Goal: Register for event/course

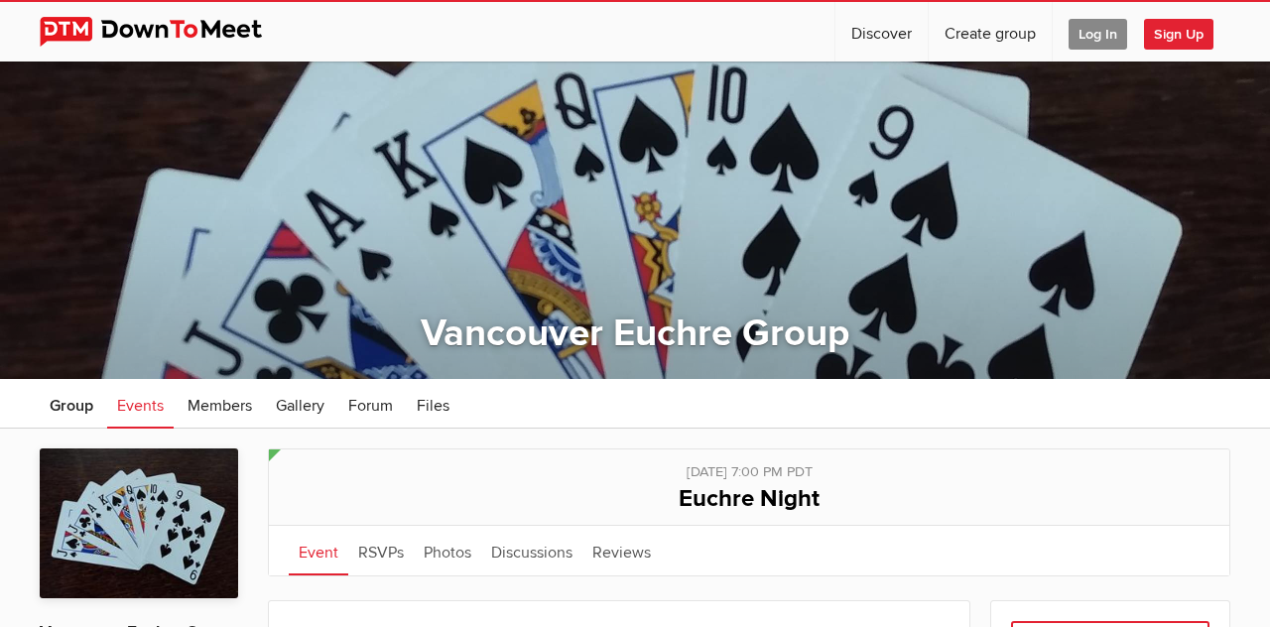
click at [132, 408] on span "Events" at bounding box center [140, 406] width 47 height 20
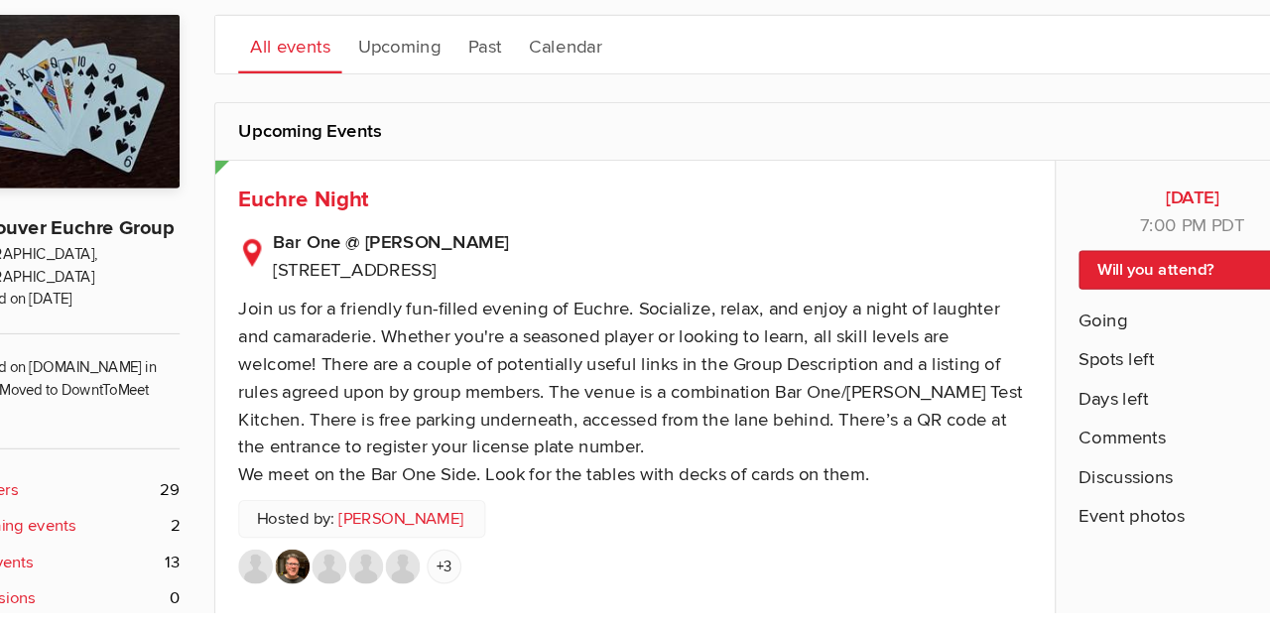
scroll to position [336, 0]
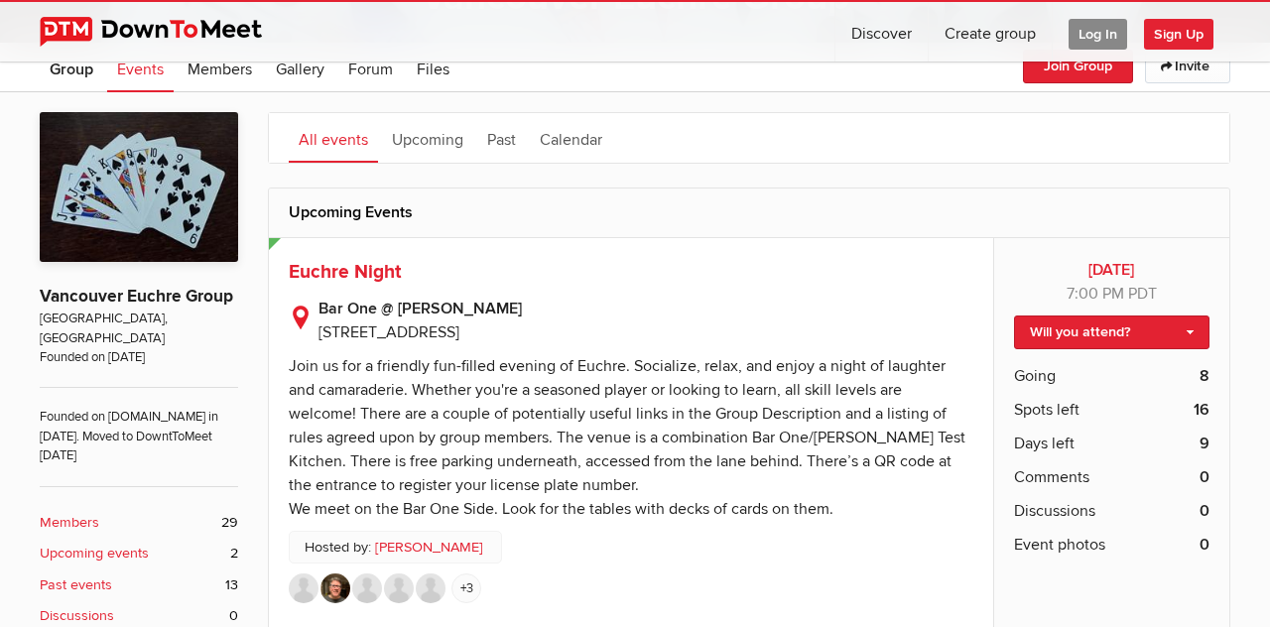
click at [1020, 465] on span "Comments" at bounding box center [1051, 477] width 75 height 24
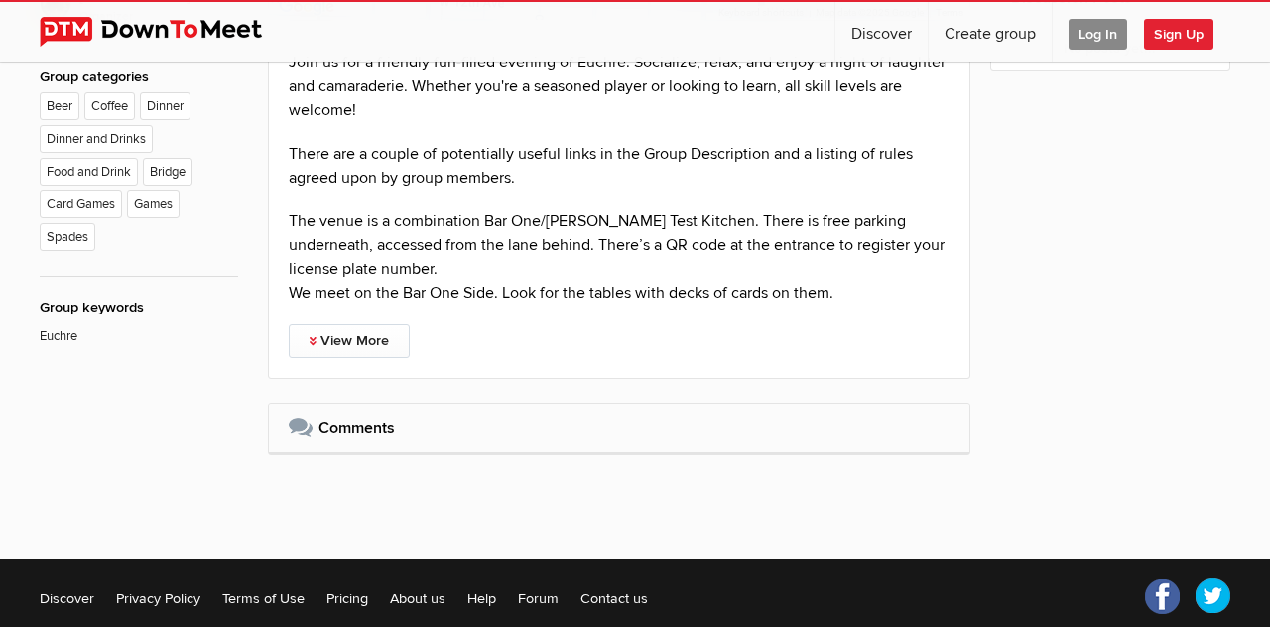
scroll to position [336, 0]
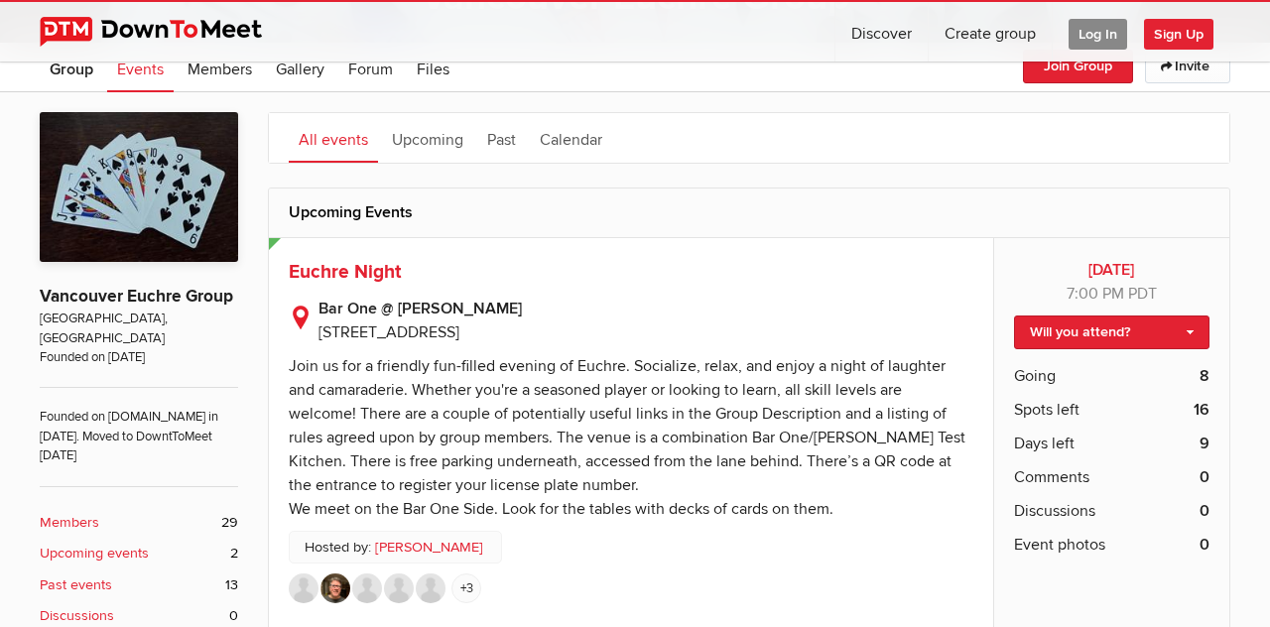
click at [336, 273] on span "Euchre Night" at bounding box center [345, 272] width 112 height 24
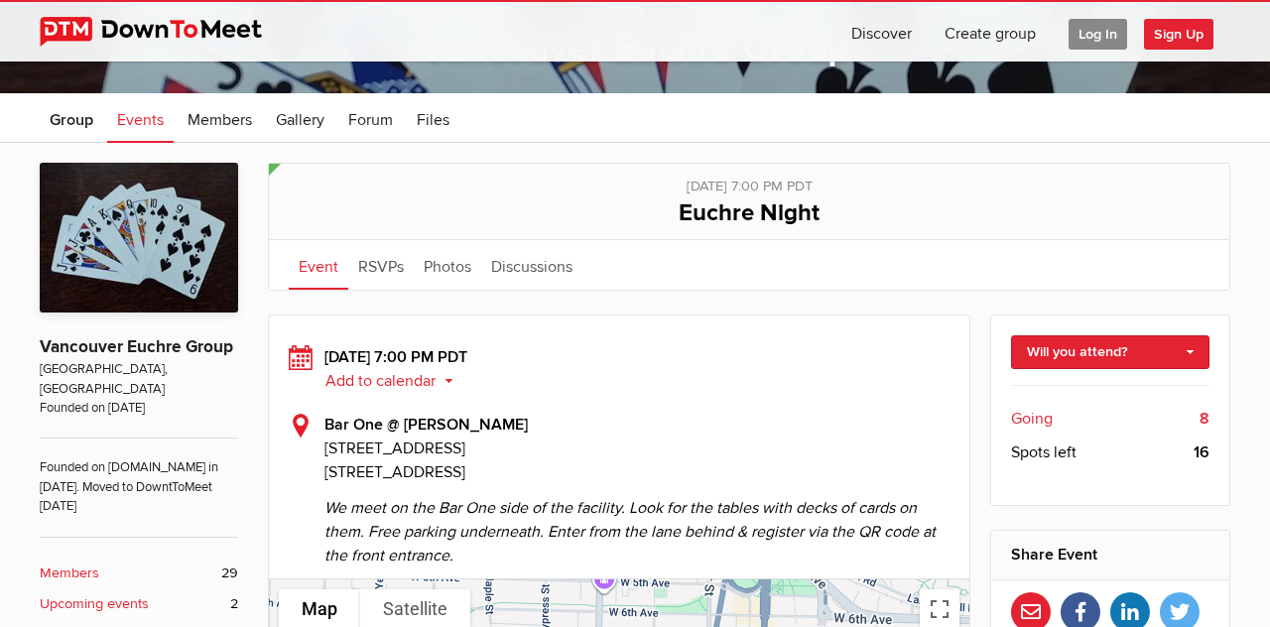
scroll to position [287, 0]
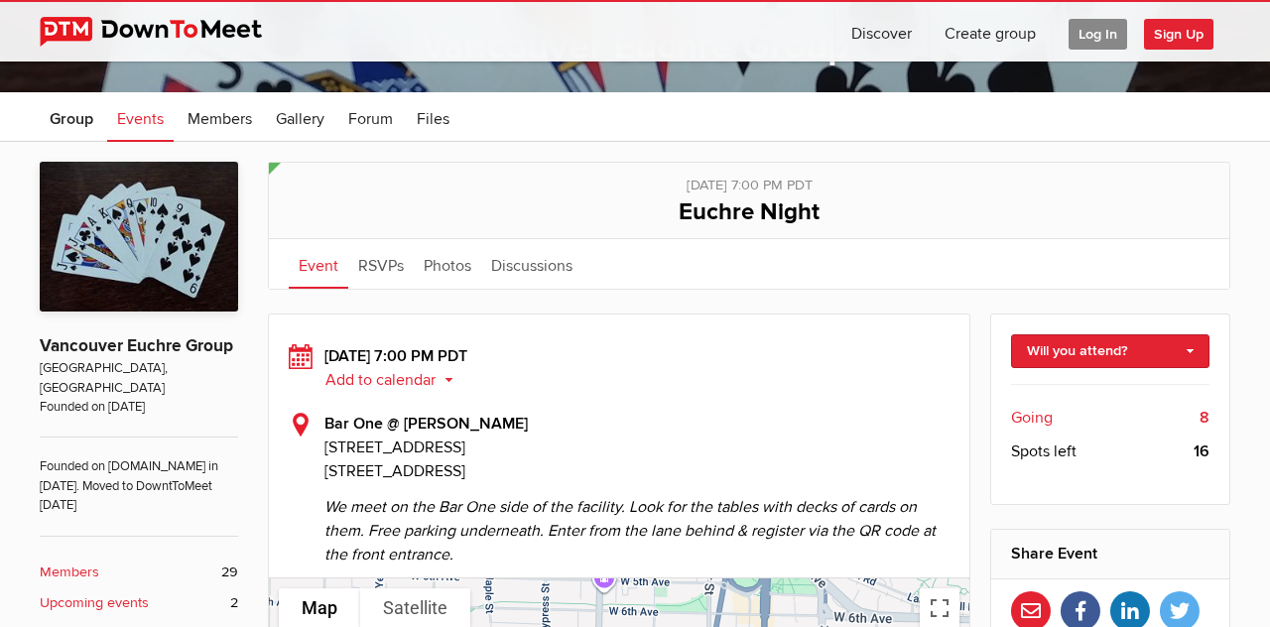
click at [373, 268] on link "RSVPs" at bounding box center [380, 264] width 65 height 50
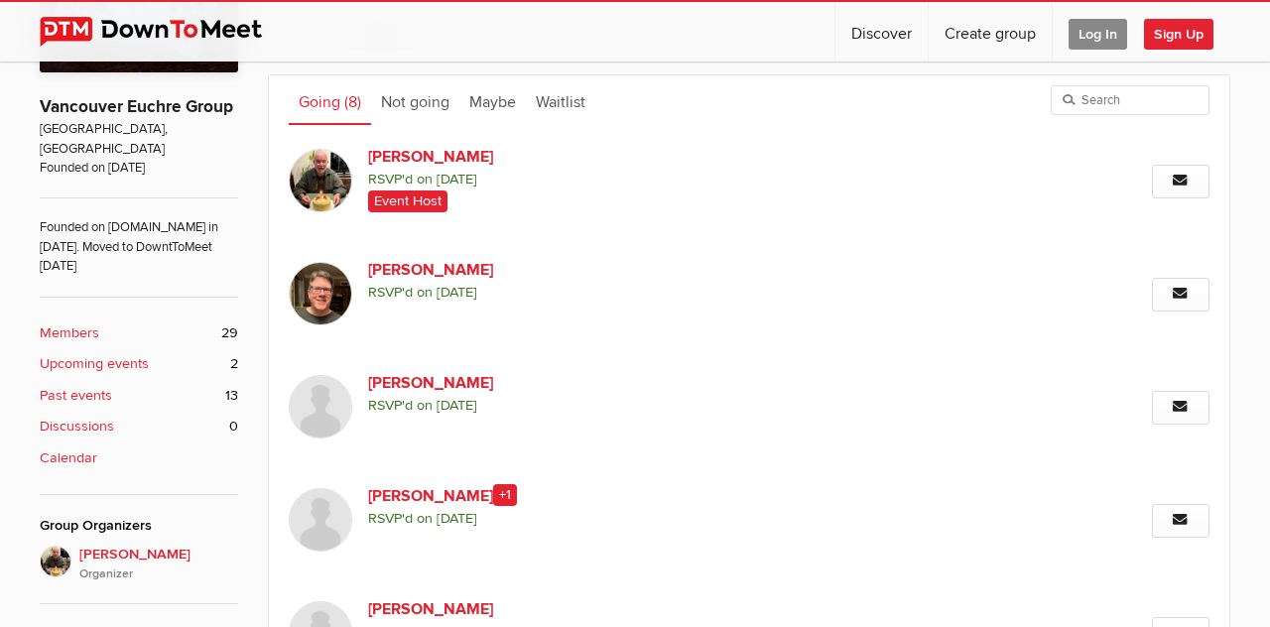
scroll to position [524, 0]
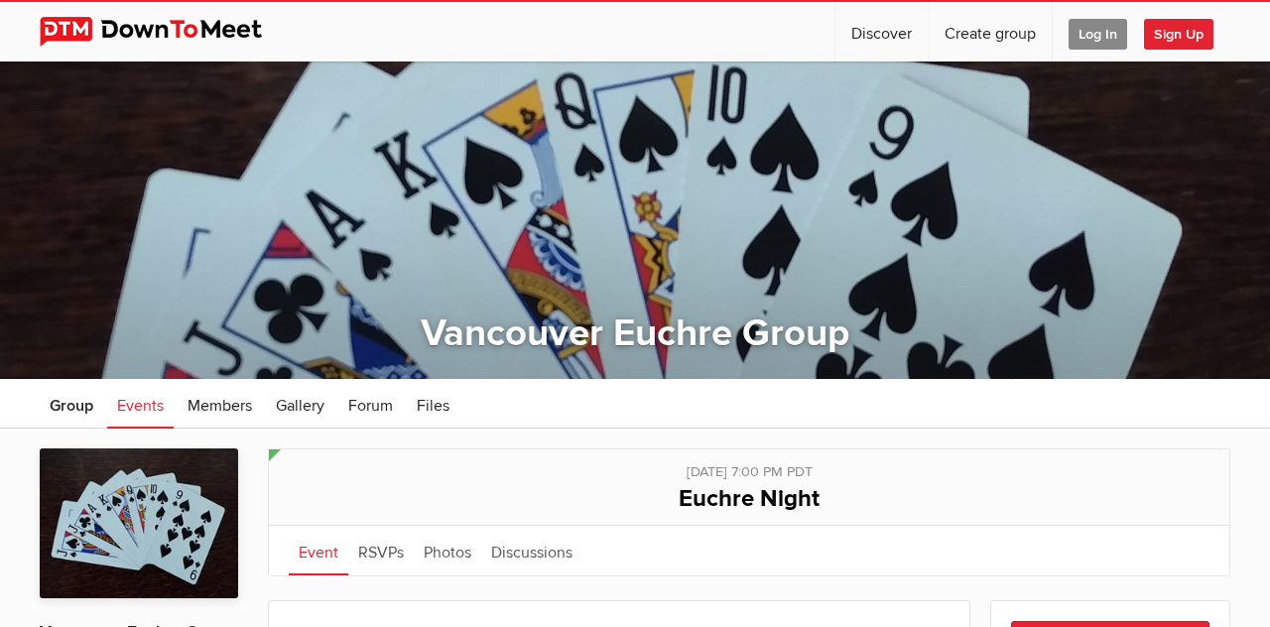
click at [162, 408] on span "Events" at bounding box center [140, 406] width 47 height 20
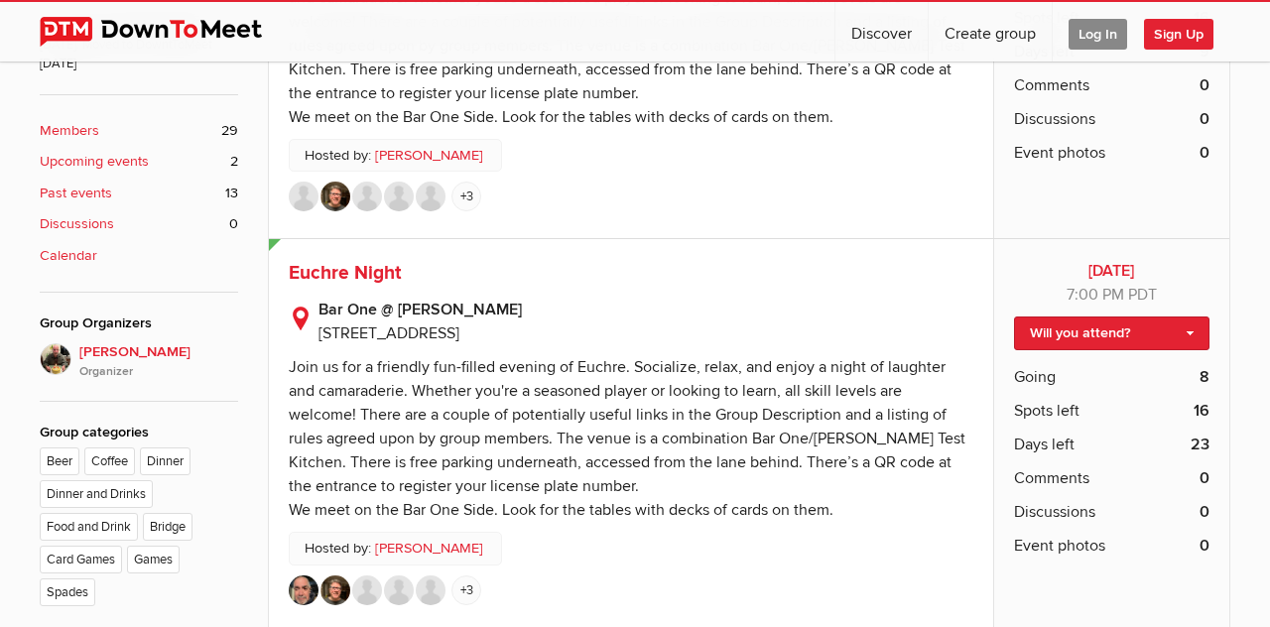
scroll to position [739, 0]
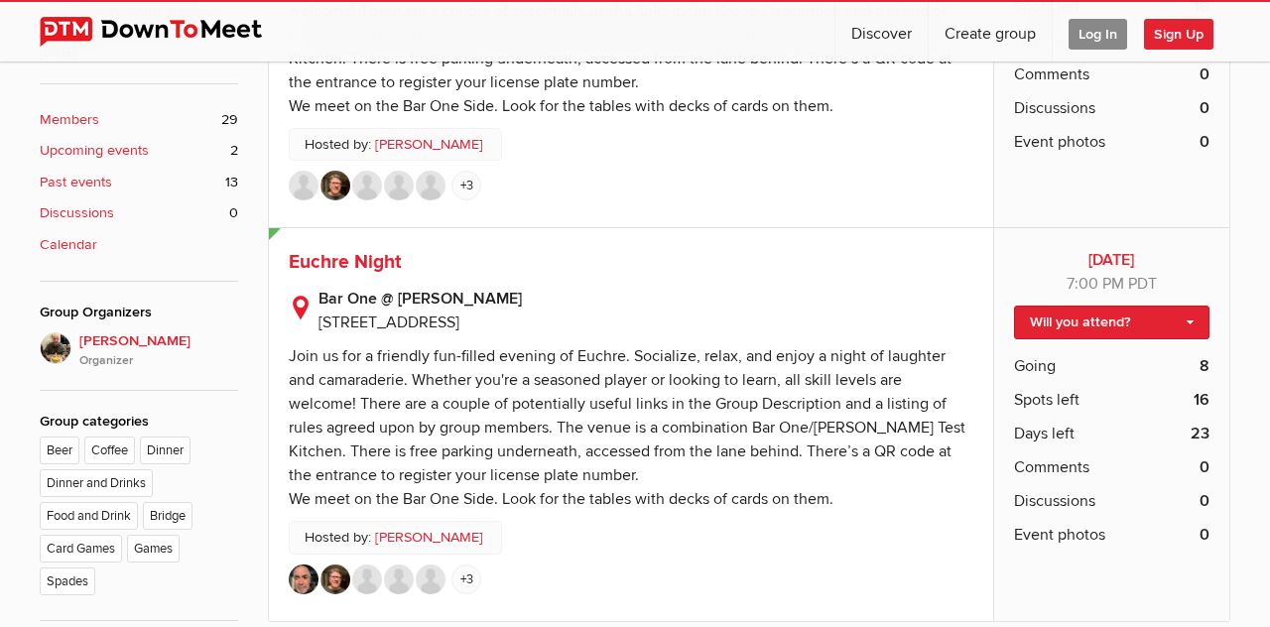
click at [323, 271] on span "Euchre Night" at bounding box center [345, 262] width 112 height 24
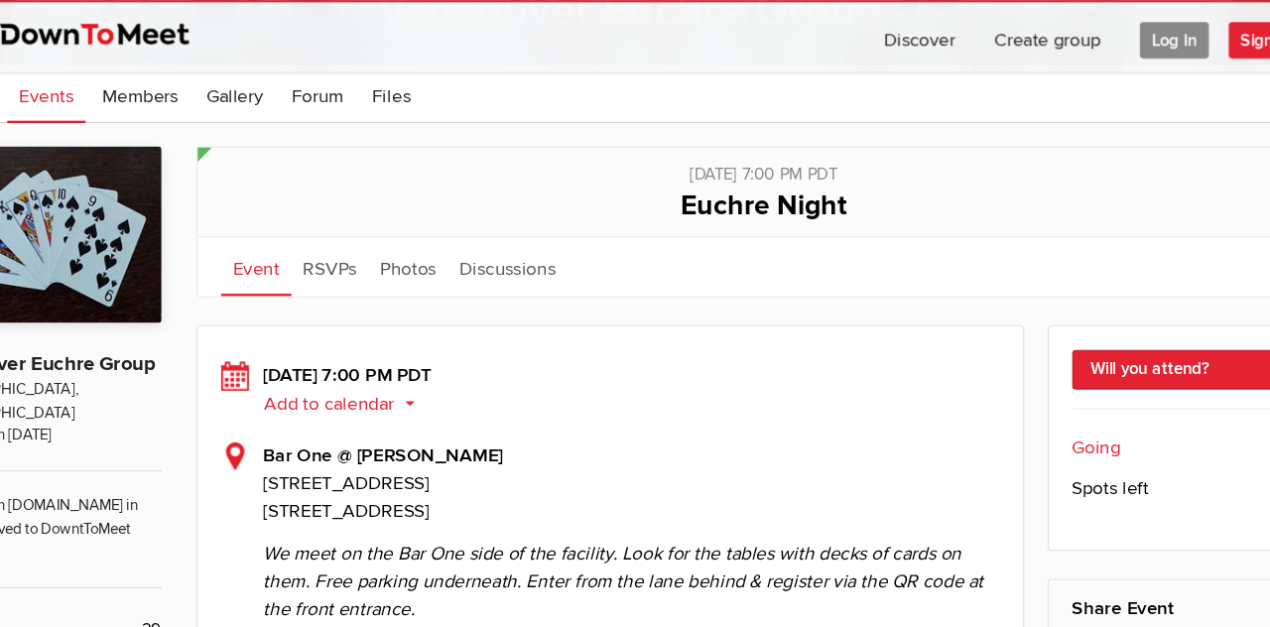
scroll to position [322, 0]
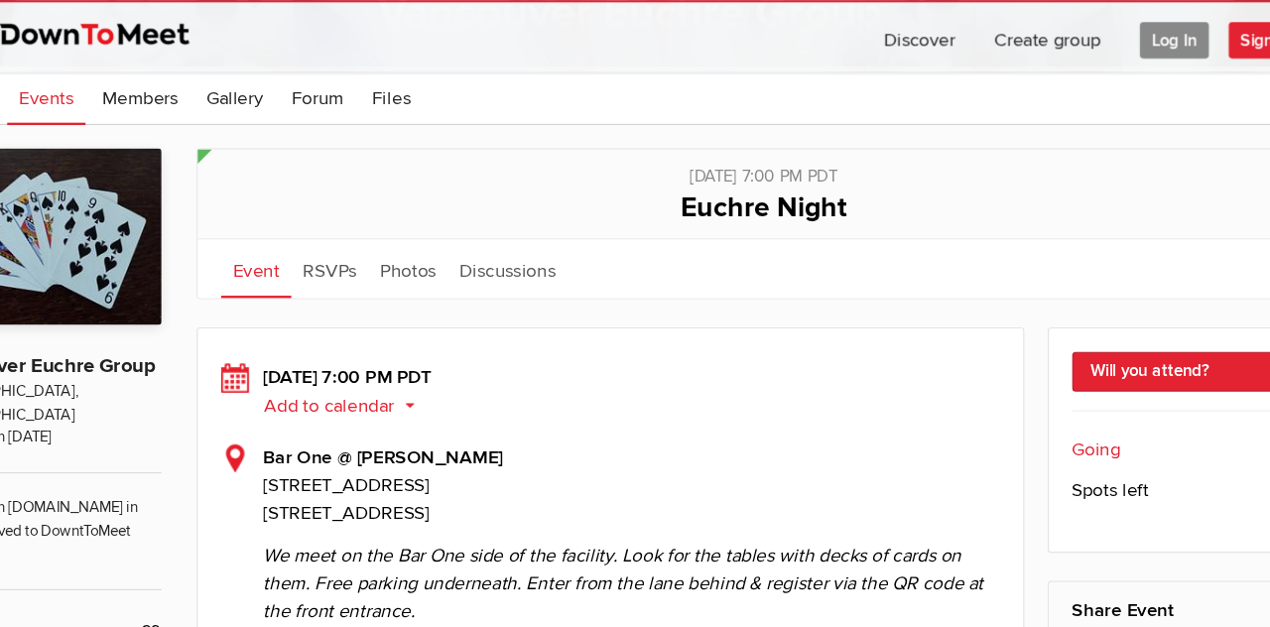
click at [374, 228] on link "RSVPs" at bounding box center [380, 228] width 65 height 50
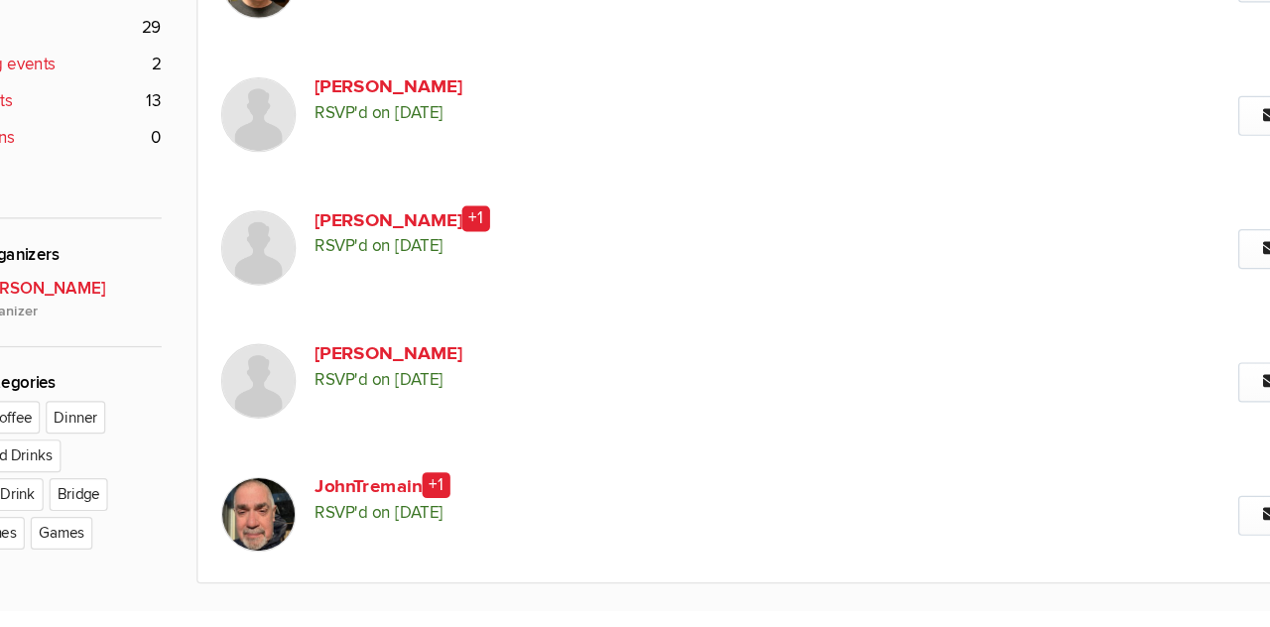
scroll to position [734, 0]
